Goal: Find specific page/section: Find specific page/section

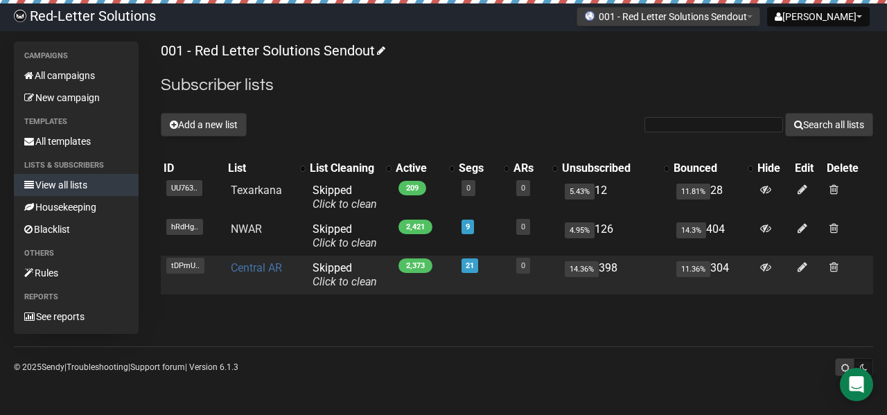
click at [261, 268] on link "Central AR" at bounding box center [256, 267] width 51 height 13
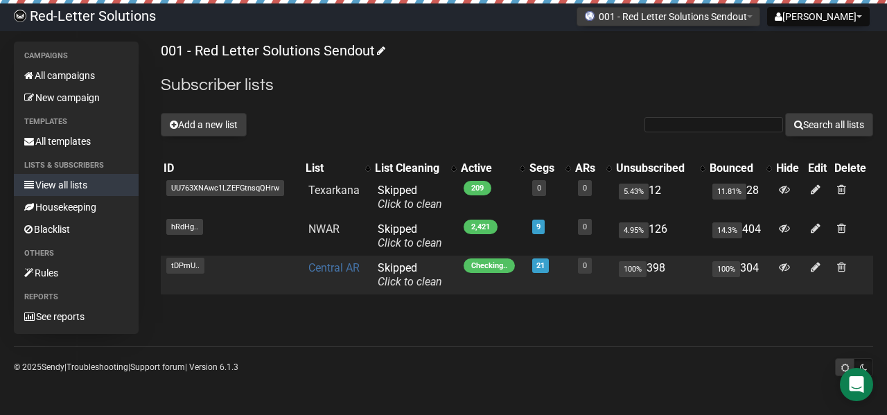
drag, startPoint x: 258, startPoint y: 268, endPoint x: 331, endPoint y: 261, distance: 73.7
click at [290, 270] on td "tDPmU.. tDPmU1892dAasn3d2t7u8Eig" at bounding box center [232, 275] width 142 height 39
click at [327, 262] on link "Central AR" at bounding box center [333, 267] width 51 height 13
click at [333, 270] on link "Central AR" at bounding box center [333, 267] width 51 height 13
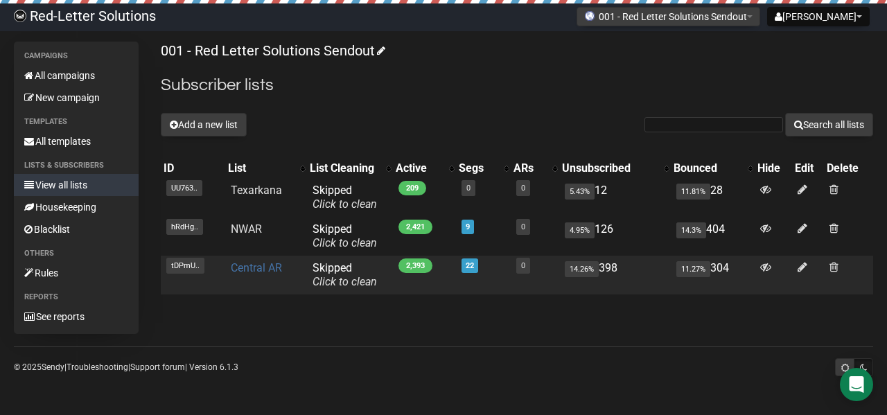
click at [269, 265] on link "Central AR" at bounding box center [256, 267] width 51 height 13
